Goal: Task Accomplishment & Management: Use online tool/utility

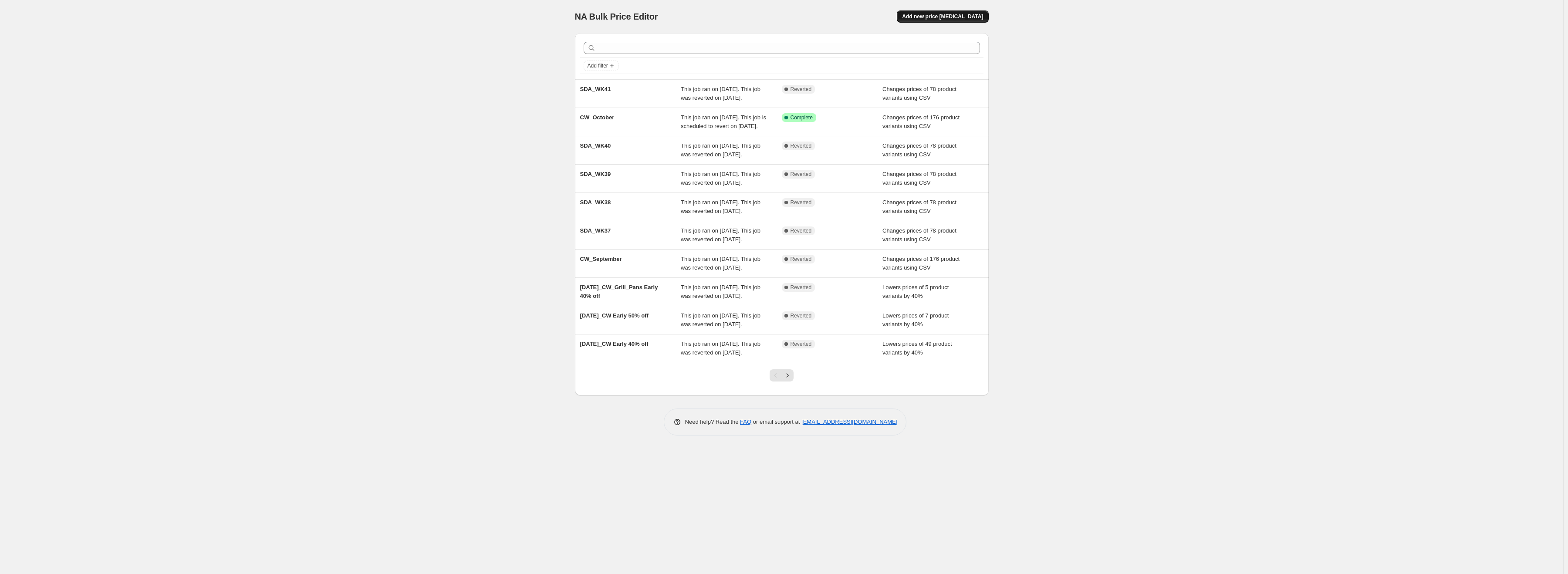
click at [959, 18] on span "Add new price [MEDICAL_DATA]" at bounding box center [943, 16] width 81 height 7
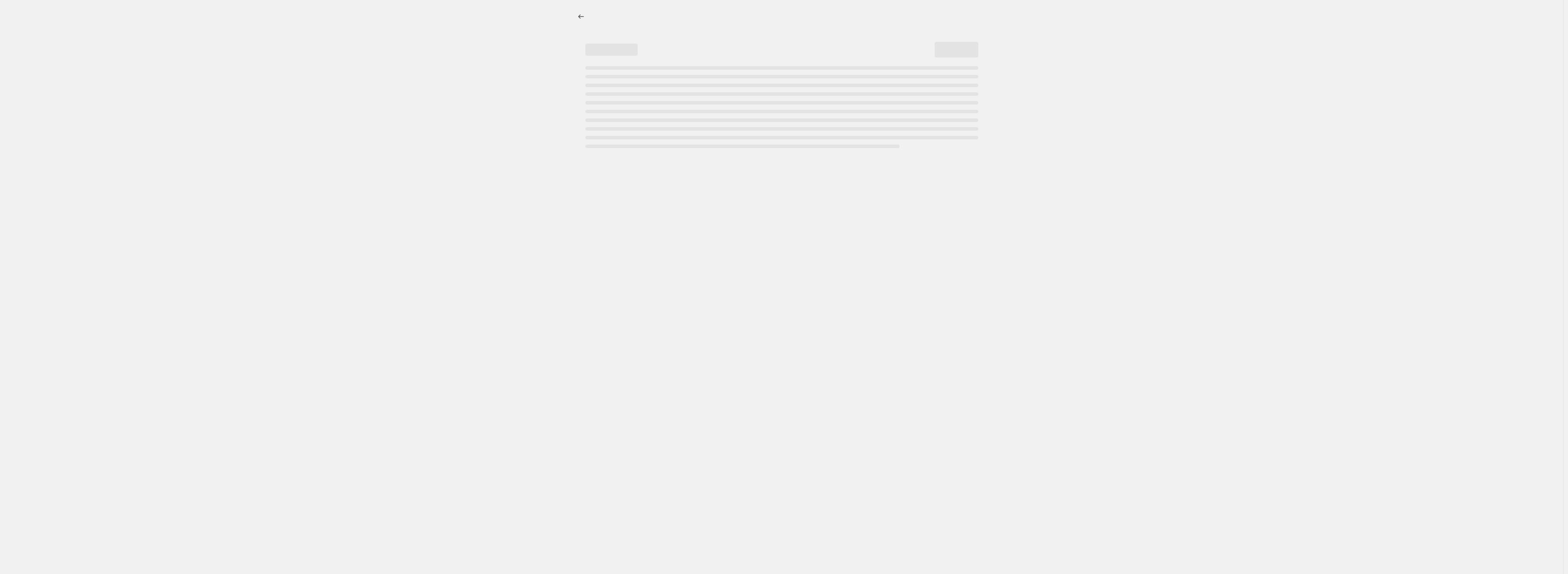
select select "percentage"
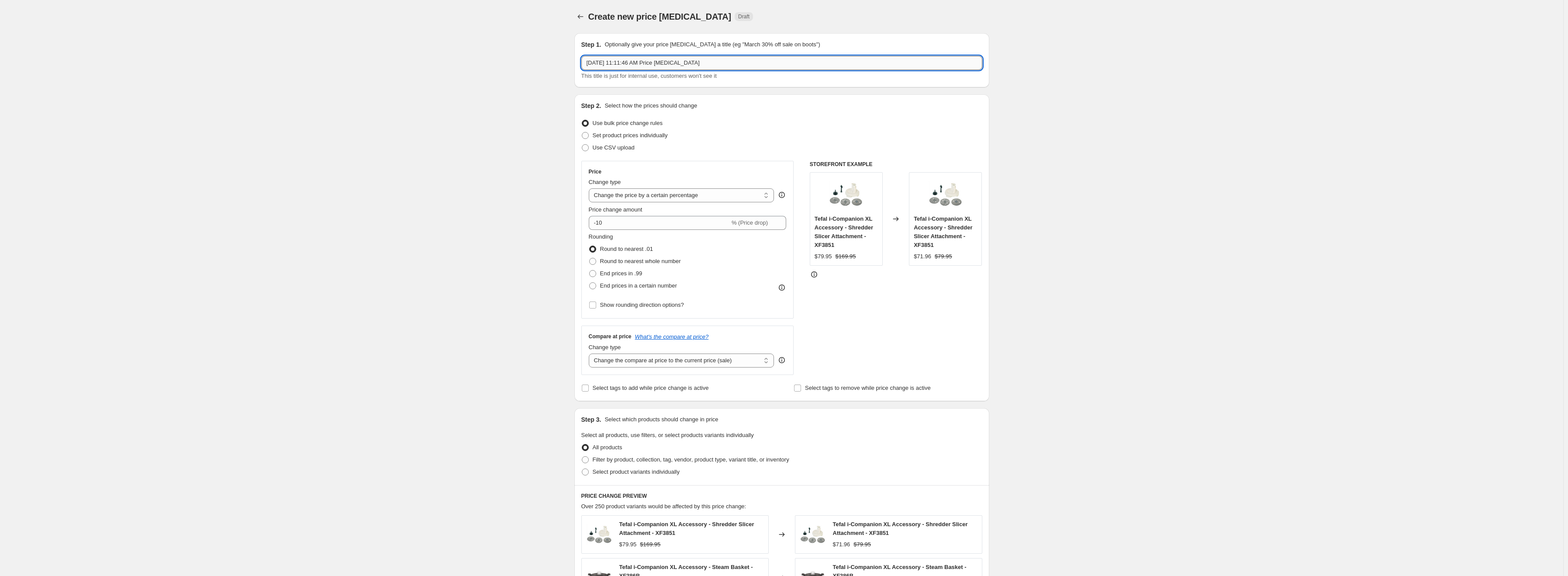
click at [633, 64] on input "[DATE] 11:11:46 AM Price [MEDICAL_DATA]" at bounding box center [781, 63] width 401 height 14
type input "SDA_WK42"
click at [612, 147] on span "Use CSV upload" at bounding box center [614, 147] width 42 height 7
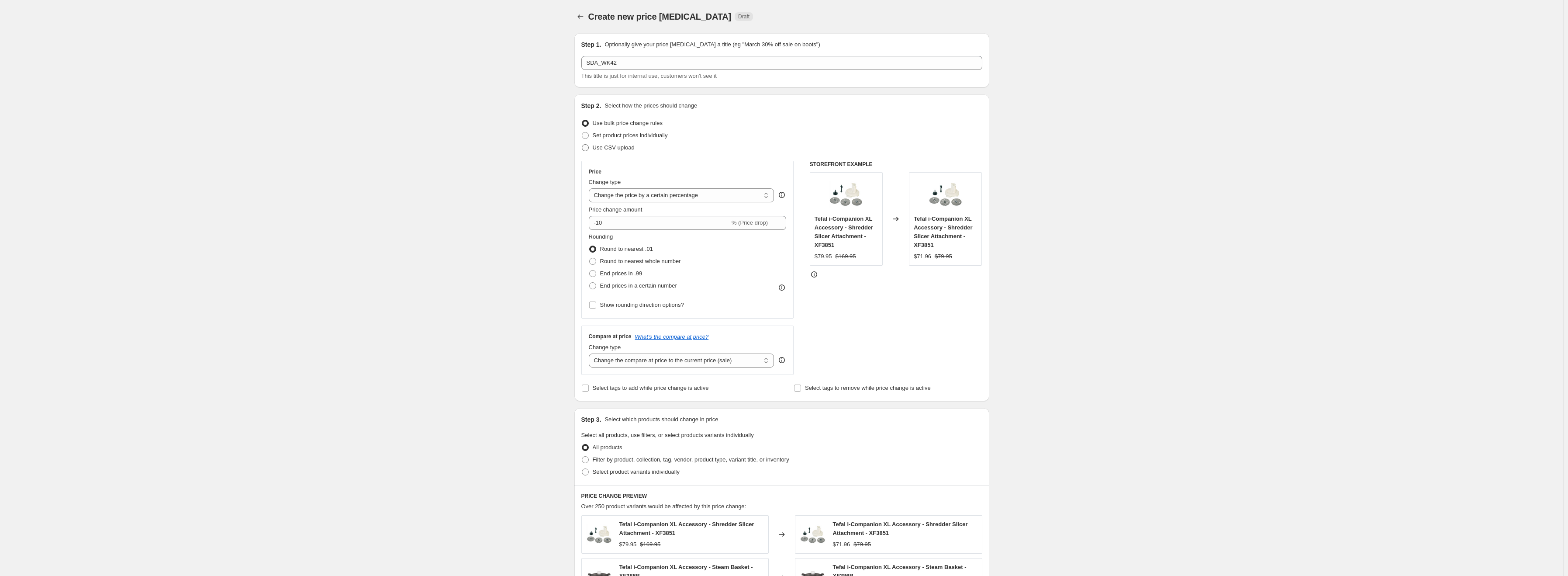
click at [582, 145] on input "Use CSV upload" at bounding box center [582, 144] width 1 height 1
radio input "true"
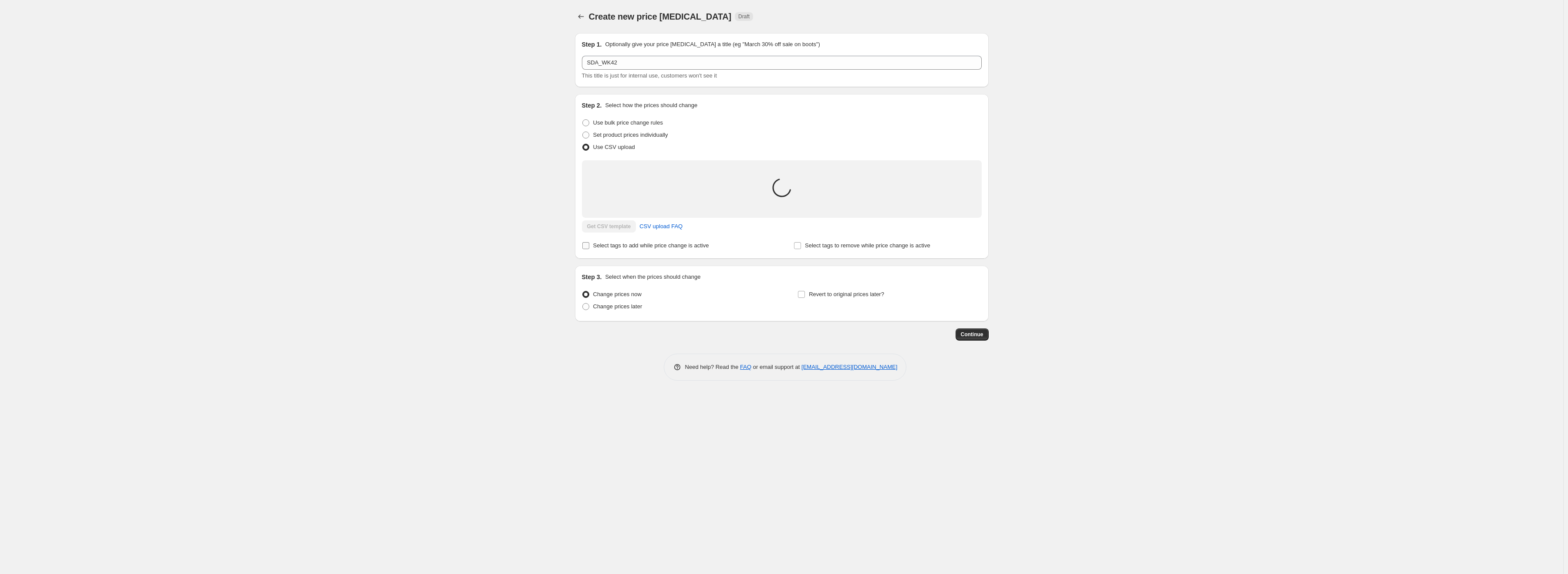
drag, startPoint x: 651, startPoint y: 240, endPoint x: 653, endPoint y: 244, distance: 4.5
click at [651, 240] on label "Select tags to add while price change is active" at bounding box center [645, 246] width 128 height 12
click at [590, 242] on input "Select tags to add while price change is active" at bounding box center [585, 246] width 7 height 7
checkbox input "true"
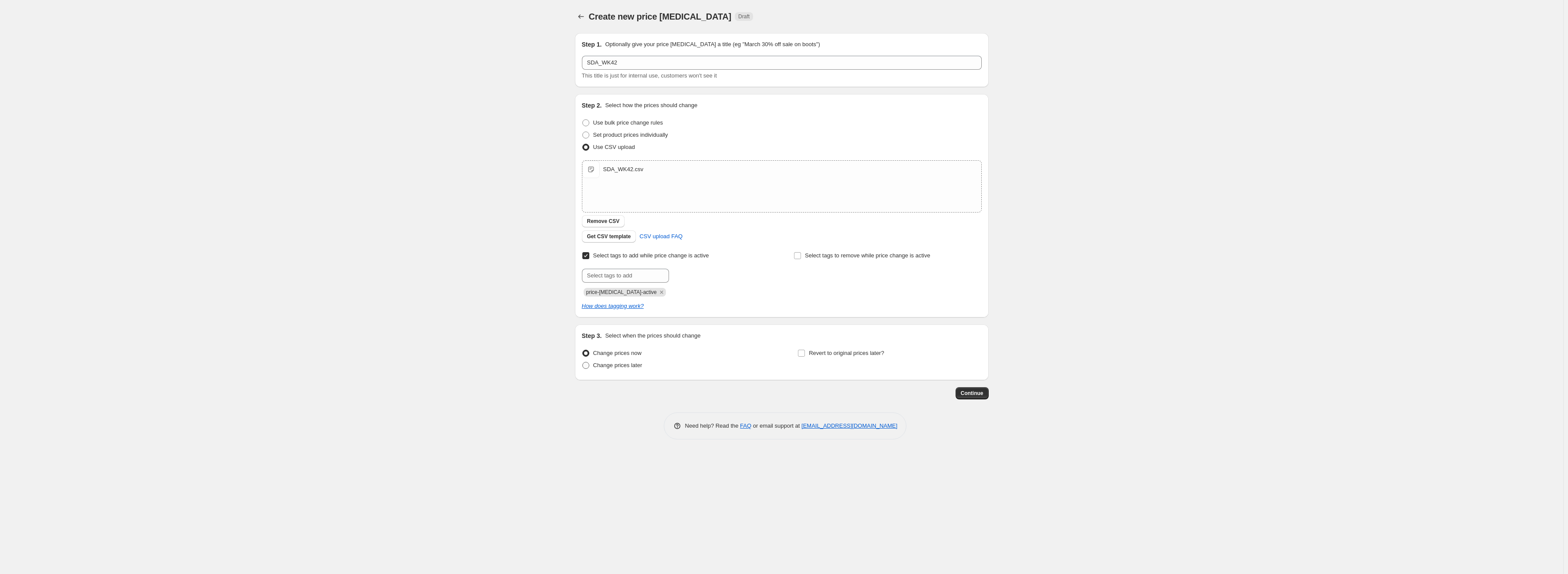
click at [630, 364] on span "Change prices later" at bounding box center [618, 366] width 49 height 7
click at [583, 362] on input "Change prices later" at bounding box center [582, 362] width 1 height 1
radio input "true"
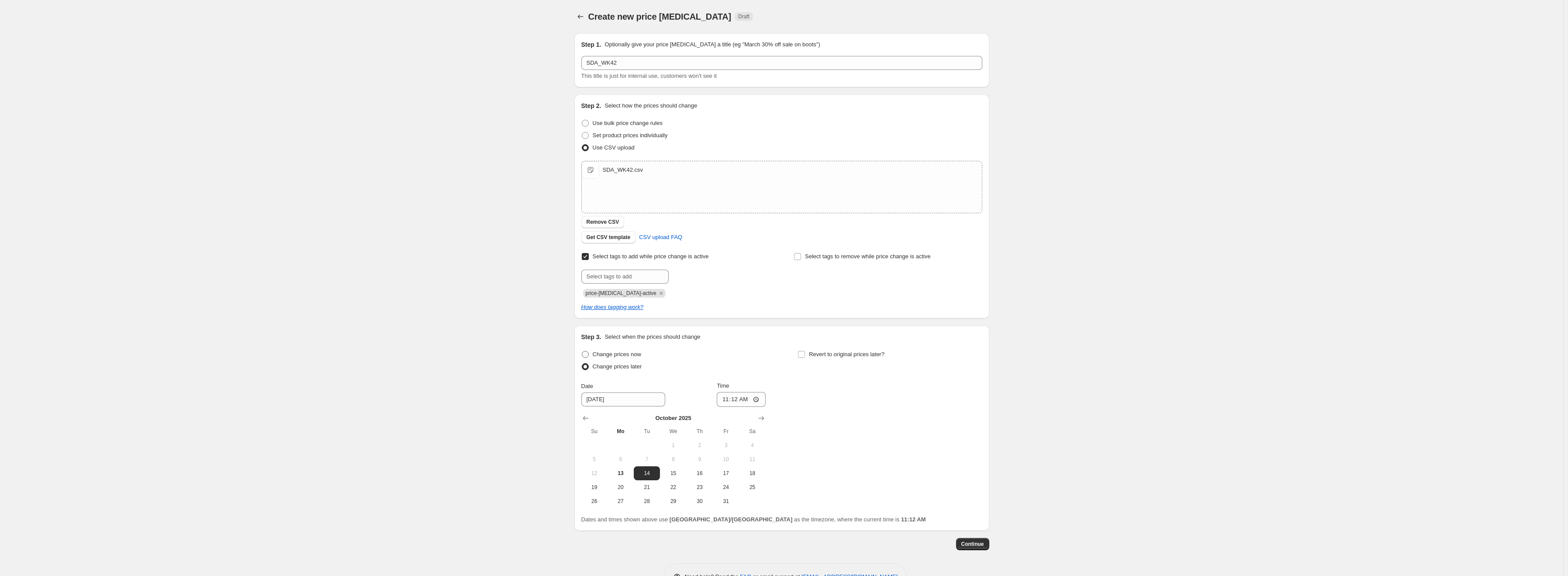
click at [634, 352] on span "Change prices now" at bounding box center [617, 354] width 48 height 7
click at [582, 352] on input "Change prices now" at bounding box center [582, 351] width 1 height 1
radio input "true"
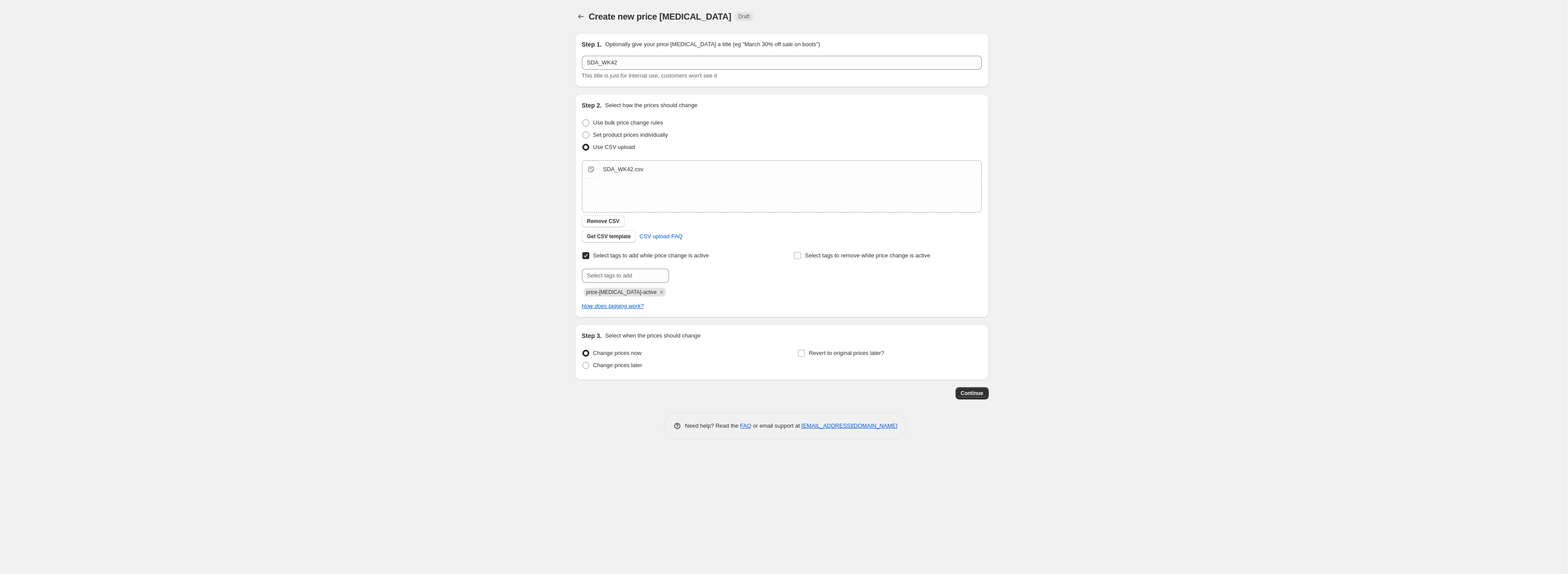
click at [619, 295] on span "price-[MEDICAL_DATA]-active" at bounding box center [622, 291] width 71 height 6
copy span "price-[MEDICAL_DATA]-active"
click at [842, 257] on span "Select tags to remove while price change is active" at bounding box center [868, 256] width 126 height 7
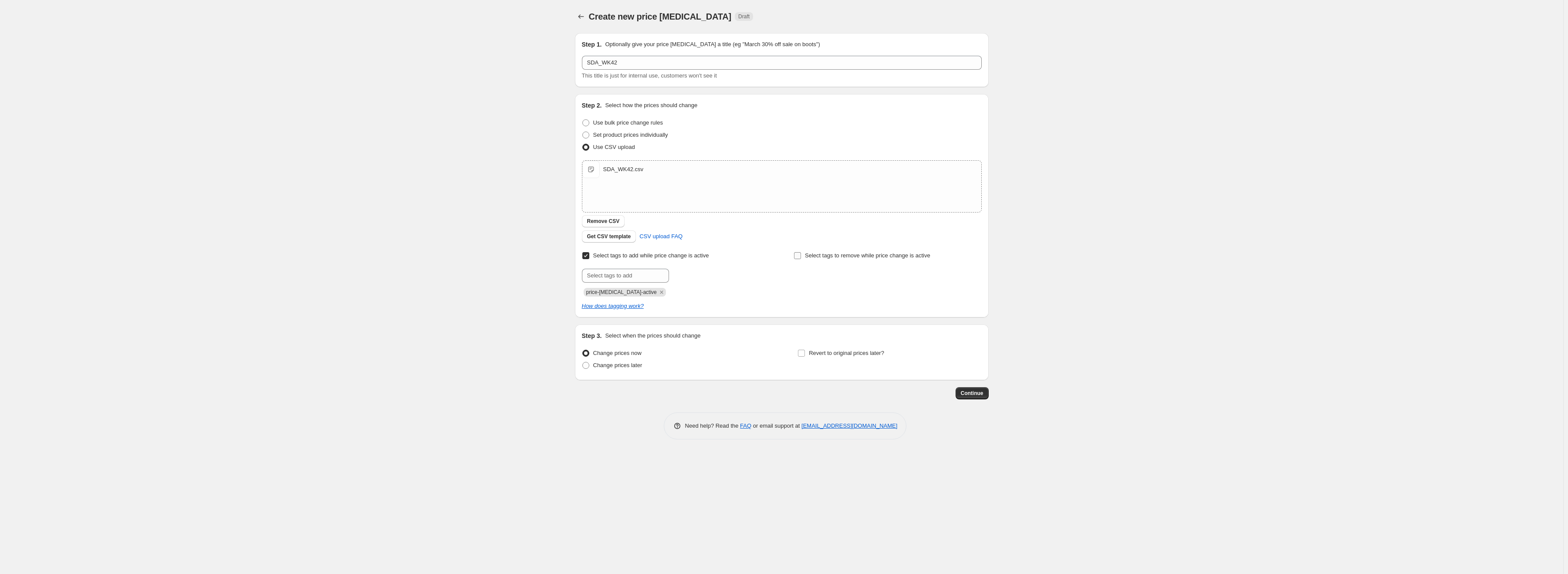
click at [801, 257] on input "Select tags to remove while price change is active" at bounding box center [798, 256] width 7 height 7
checkbox input "true"
click at [830, 273] on input "text" at bounding box center [837, 275] width 87 height 14
paste input "price-[MEDICAL_DATA]-active"
type input "price-[MEDICAL_DATA]-active"
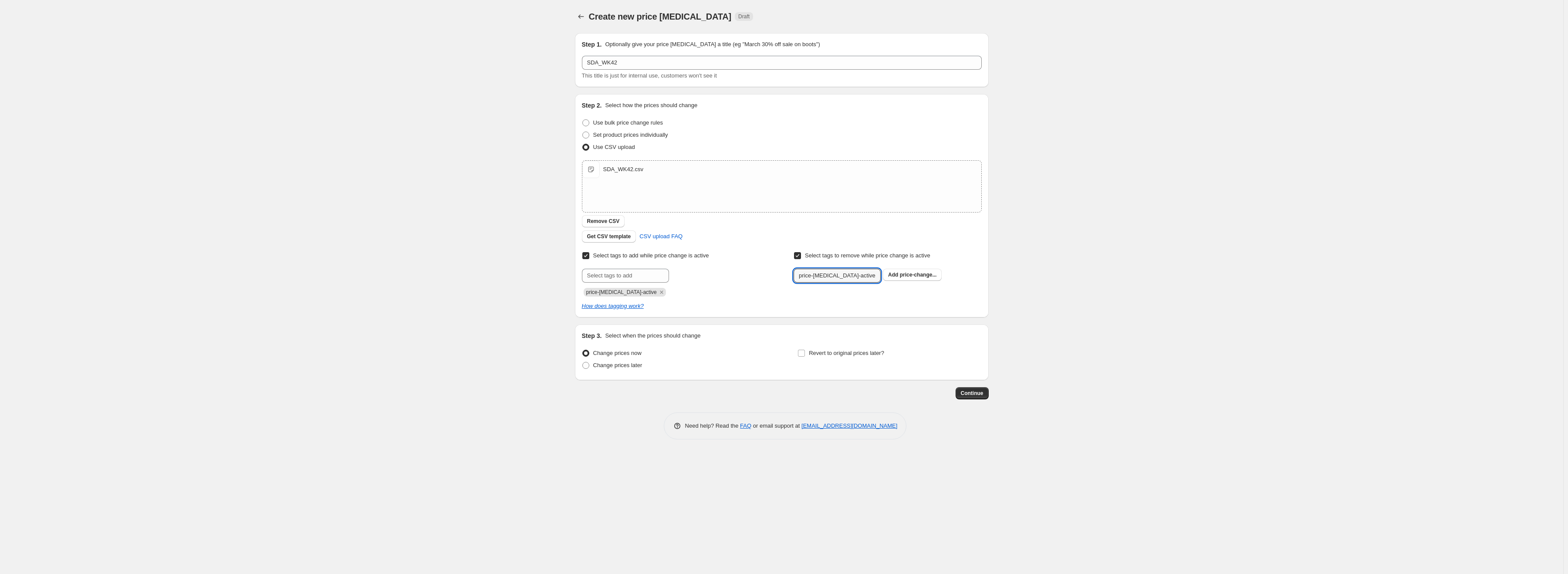
click at [910, 276] on span "price-change..." at bounding box center [918, 274] width 37 height 6
click at [855, 352] on span "Revert to original prices later?" at bounding box center [847, 353] width 75 height 7
click at [805, 352] on input "Revert to original prices later?" at bounding box center [802, 353] width 7 height 7
checkbox input "true"
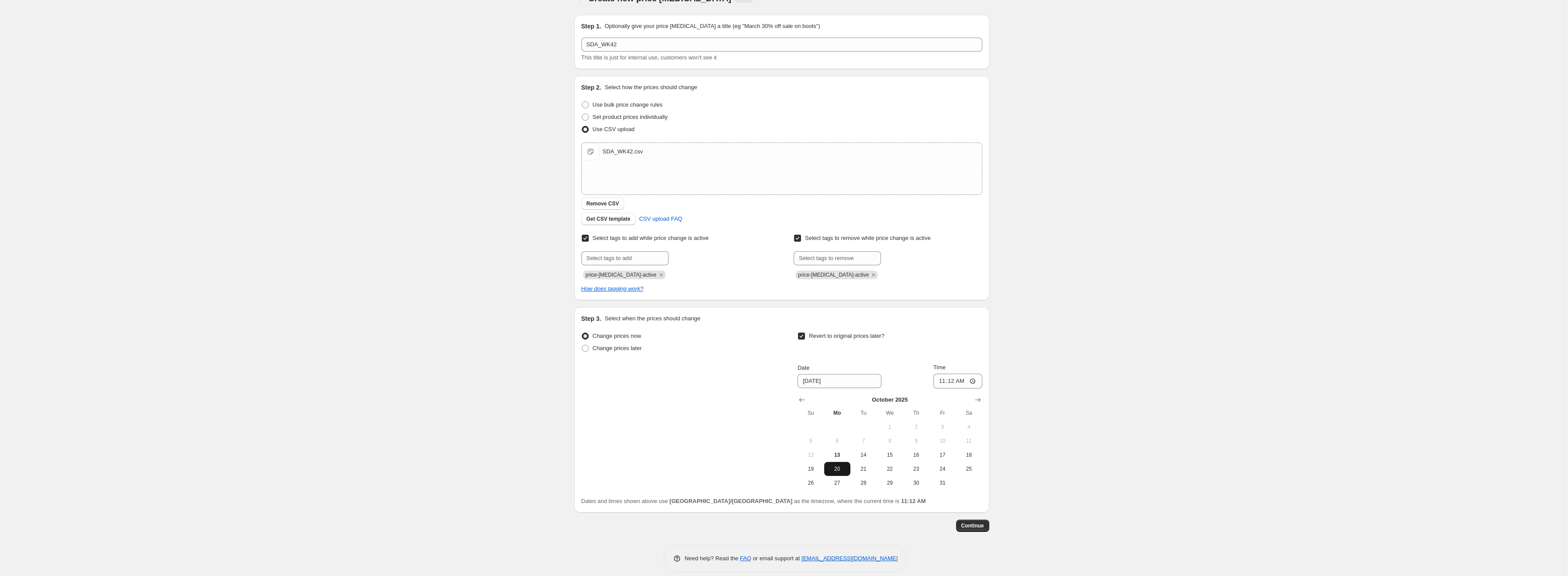
scroll to position [27, 0]
click at [816, 474] on span "26" at bounding box center [811, 474] width 19 height 7
type input "[DATE]"
click at [943, 371] on input "11:12" at bounding box center [958, 372] width 49 height 15
click at [959, 369] on input "11:12" at bounding box center [958, 372] width 49 height 15
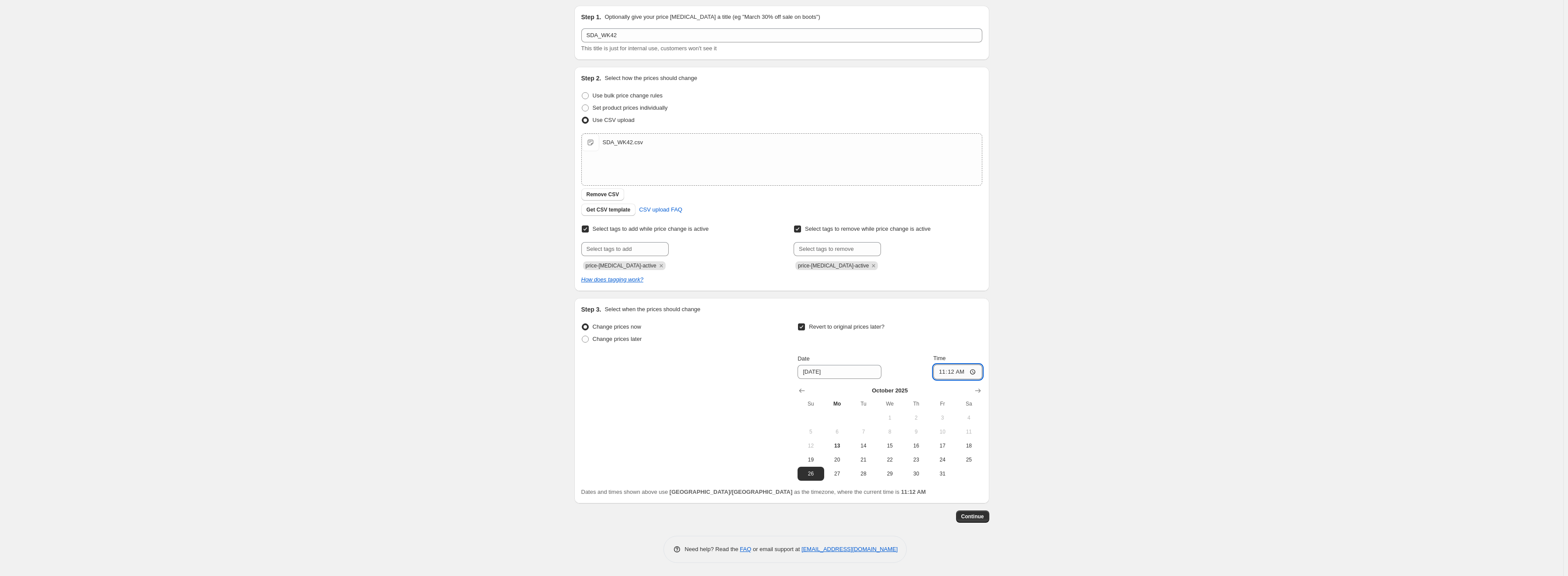
click at [951, 371] on input "11:12" at bounding box center [958, 372] width 49 height 15
type input "23:59"
click at [981, 515] on span "Continue" at bounding box center [972, 516] width 23 height 7
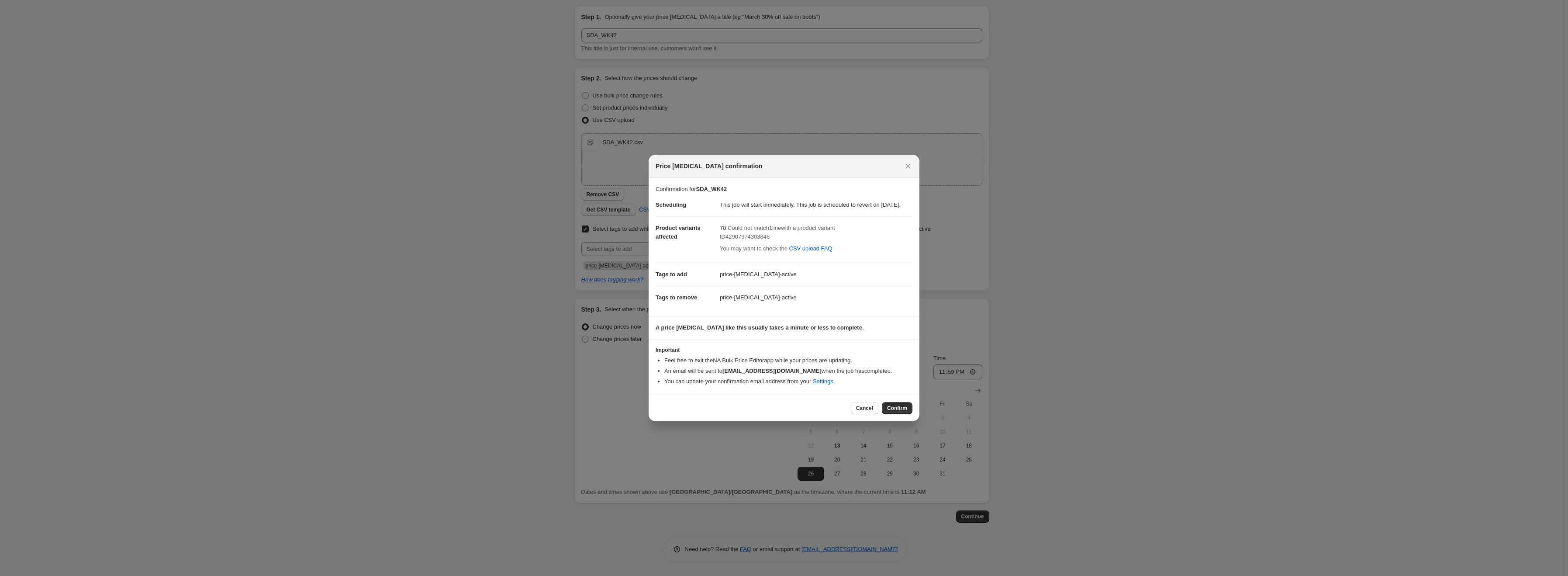
click at [909, 413] on button "Confirm" at bounding box center [897, 407] width 30 height 12
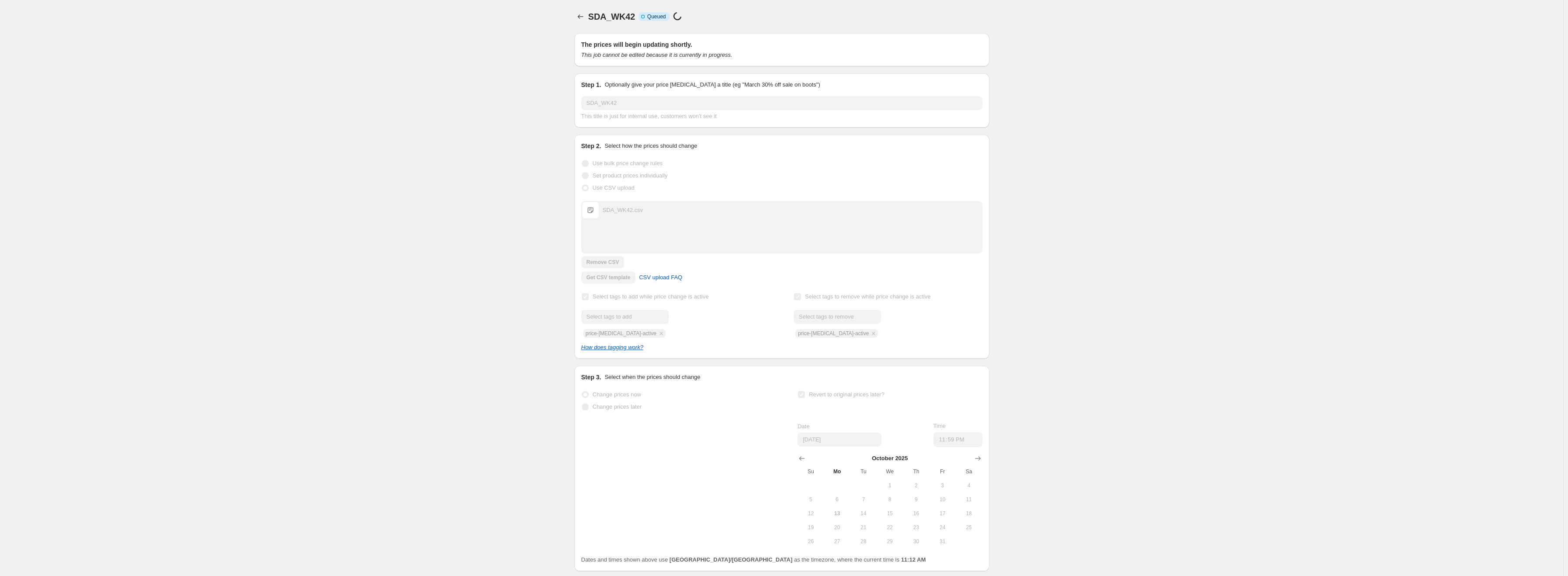
scroll to position [27, 0]
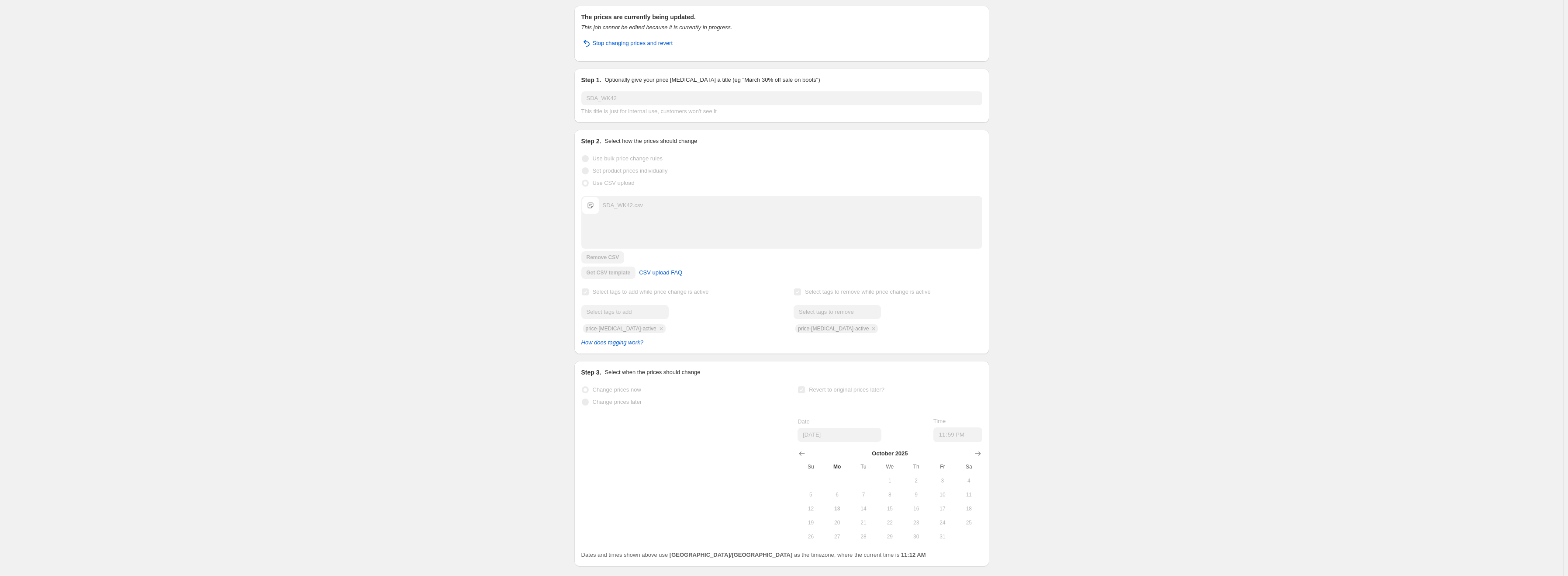
click at [1219, 131] on div "SDA_WK42. This page is ready SDA_WK42 Info Partially complete In progress Price…" at bounding box center [782, 296] width 1564 height 647
